Goal: Answer question/provide support

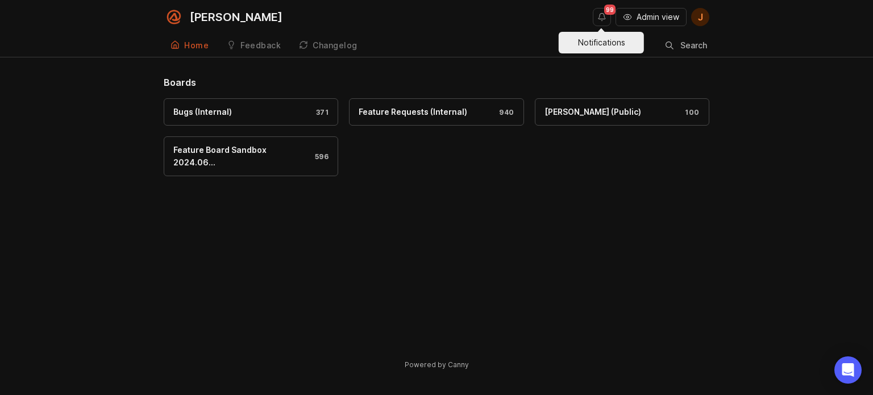
click at [631, 11] on button "Admin view" at bounding box center [650, 17] width 71 height 18
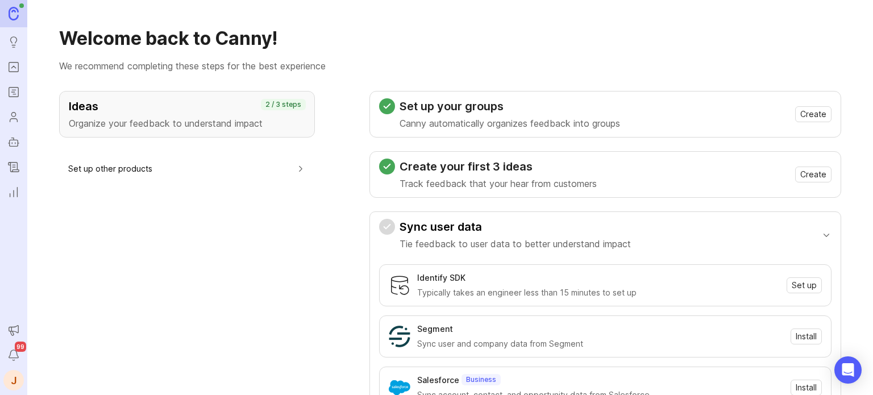
click at [0, 67] on ul "Ideas Portal Roadmaps Users Autopilot Changelog Reporting" at bounding box center [13, 101] width 27 height 202
click at [10, 65] on icon "Portal" at bounding box center [13, 67] width 13 height 14
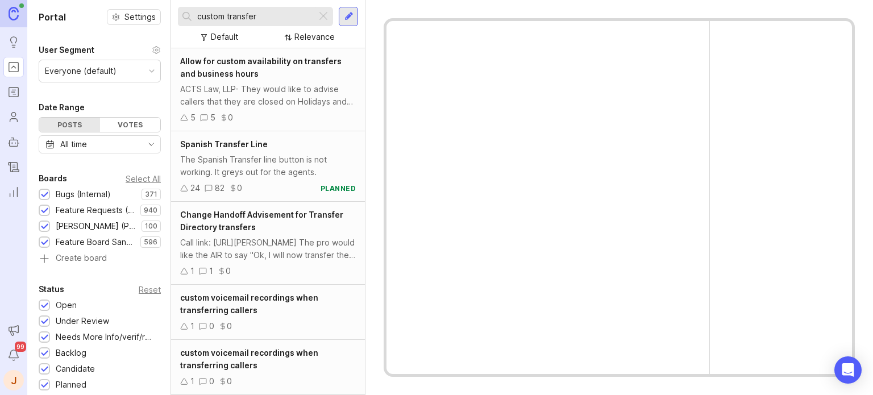
click at [264, 19] on input "custom transfer" at bounding box center [254, 16] width 115 height 13
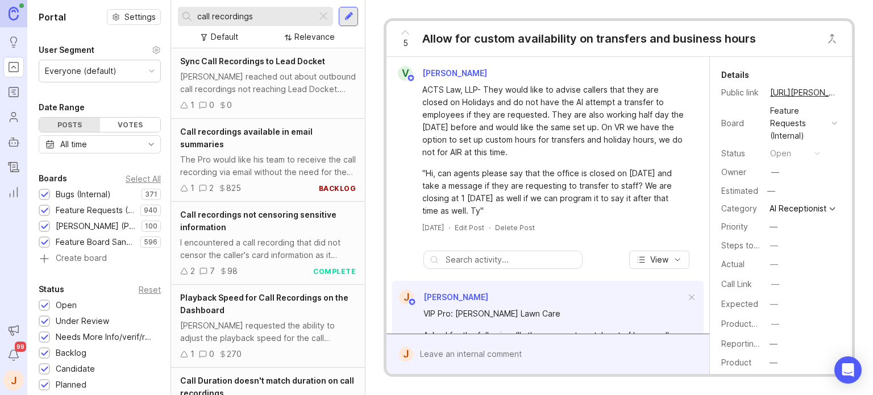
type input "call recordings"
click at [280, 159] on div "The Pro would like his team to receive the call recording via email without the…" at bounding box center [268, 165] width 176 height 25
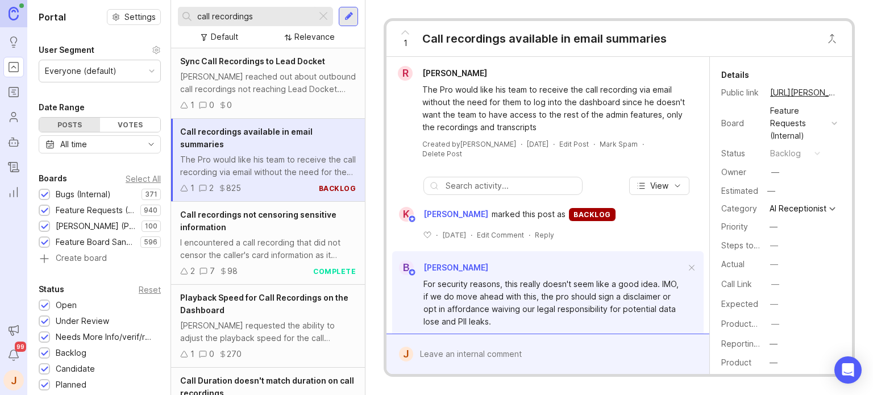
scroll to position [36, 0]
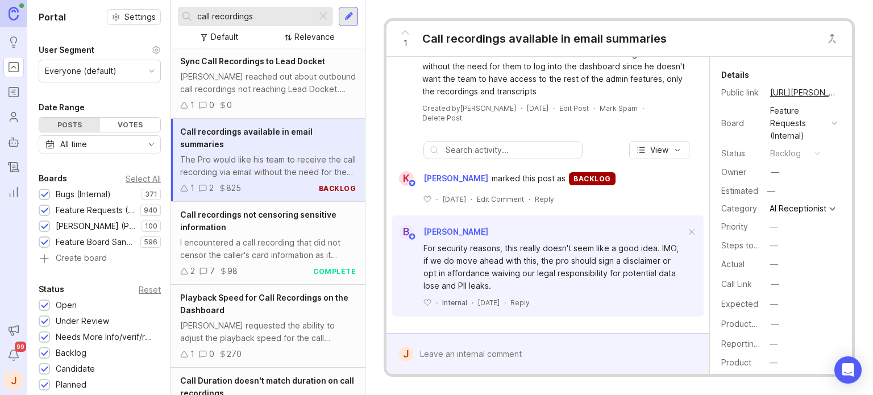
click at [464, 343] on div at bounding box center [556, 354] width 286 height 22
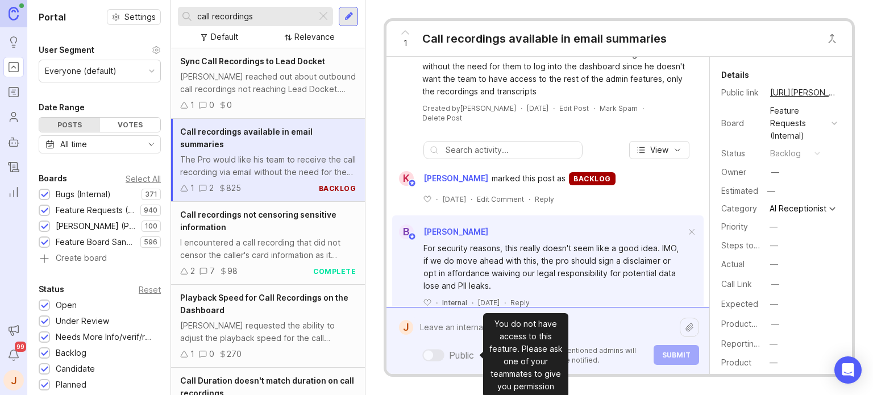
click at [463, 347] on div "Public Mentioned admins will be notified. Submit" at bounding box center [556, 341] width 286 height 48
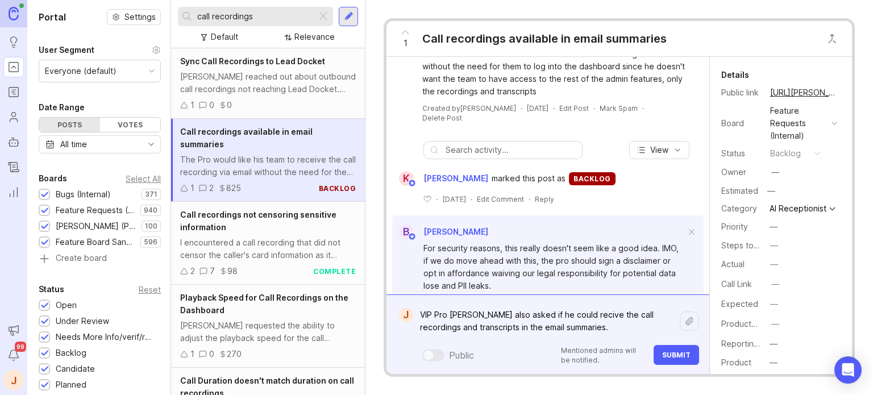
click at [572, 314] on textarea "VIP Pro [PERSON_NAME] also asked if he could recive the call recordings and tra…" at bounding box center [546, 321] width 267 height 34
click at [467, 314] on textarea "VIP Pro [PERSON_NAME] also asked if he could recieve the call recordings and tr…" at bounding box center [546, 321] width 267 height 34
click at [448, 317] on textarea "VIP Pro [PERSON_NAME] also asked if he could recieve the call recordings and tr…" at bounding box center [546, 321] width 267 height 34
type textarea "VIP Pro: [PERSON_NAME] also asked if he could recieve the call recordings and t…"
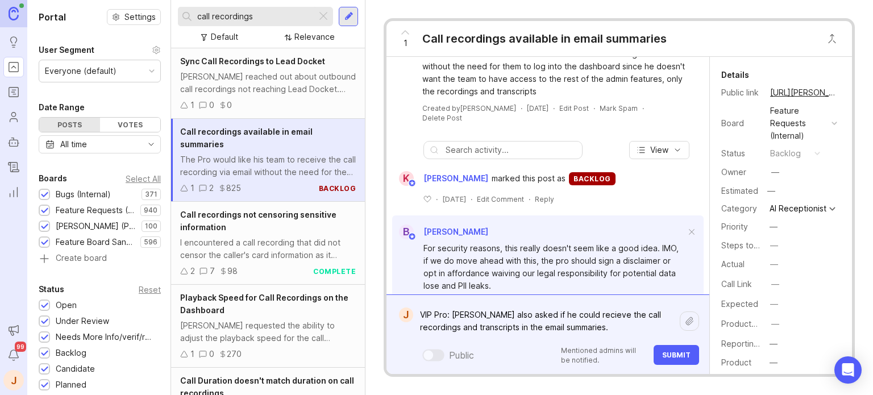
click at [673, 352] on span "Submit" at bounding box center [676, 355] width 28 height 9
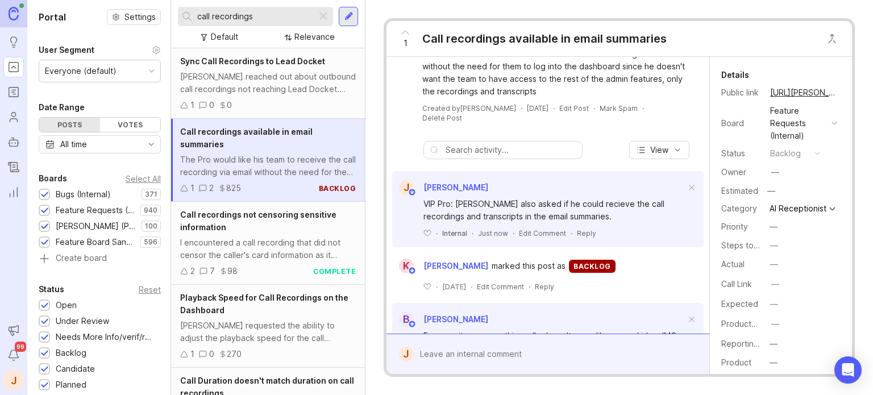
click at [301, 12] on input "call recordings" at bounding box center [254, 16] width 115 height 13
click at [301, 13] on input "call recordings" at bounding box center [254, 16] width 115 height 13
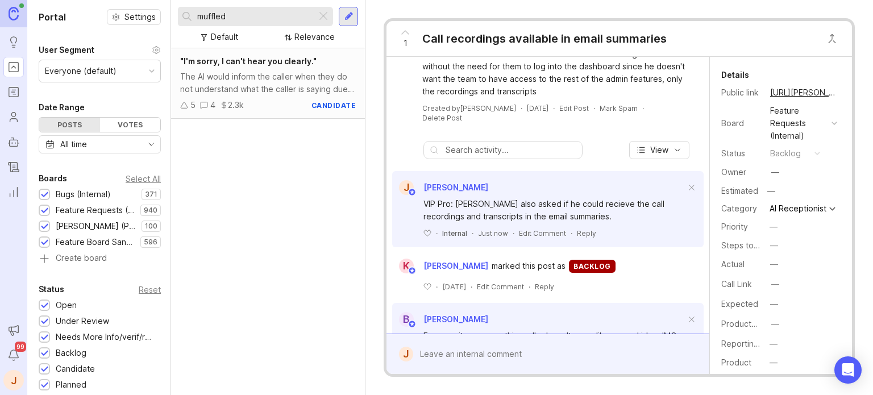
type input "muffled"
click at [280, 69] on div ""I'm sorry, I can't hear you clearly." The AI would inform the caller when they…" at bounding box center [268, 83] width 194 height 70
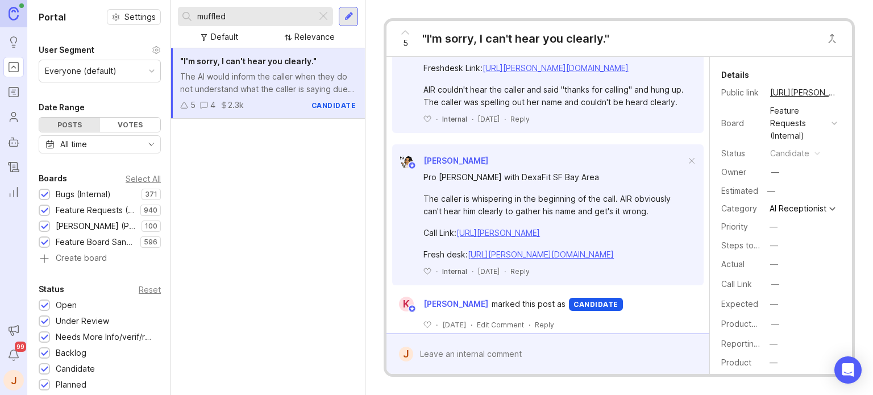
scroll to position [57, 0]
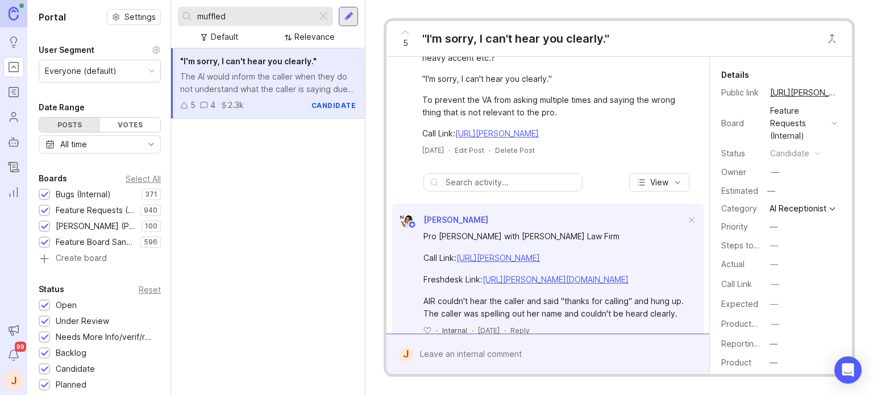
click at [294, 14] on input "muffled" at bounding box center [254, 16] width 115 height 13
